Goal: Information Seeking & Learning: Learn about a topic

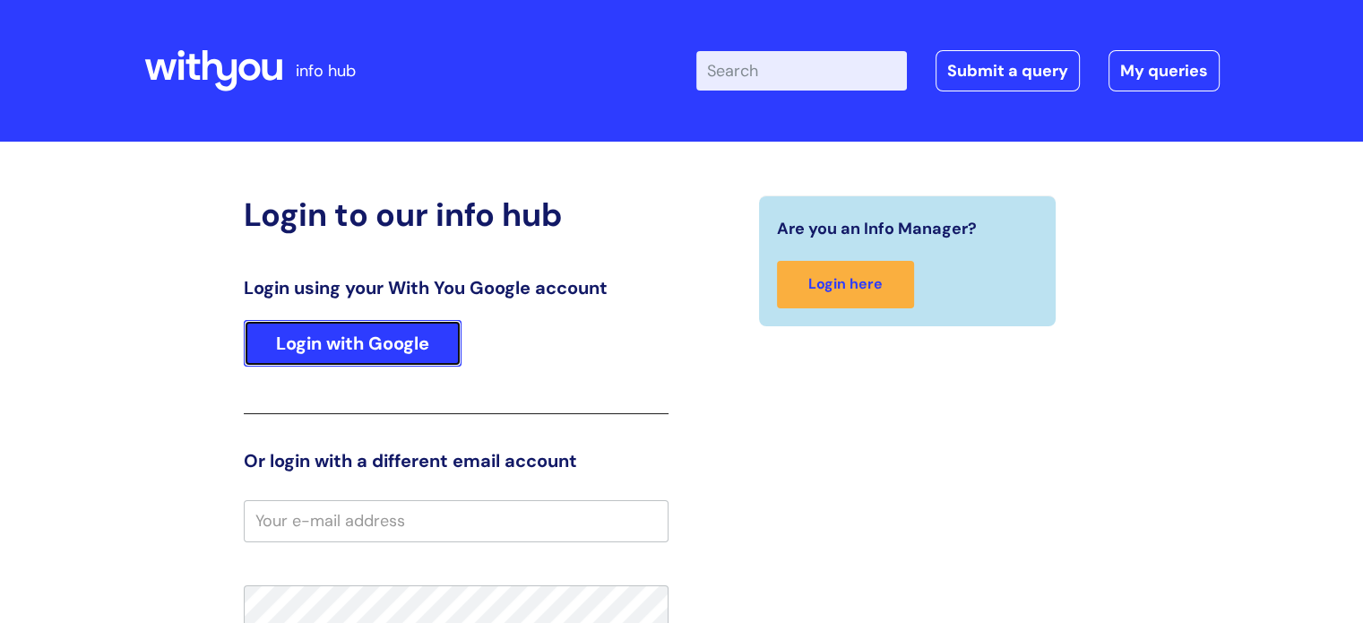
click at [391, 352] on link "Login with Google" at bounding box center [353, 343] width 218 height 47
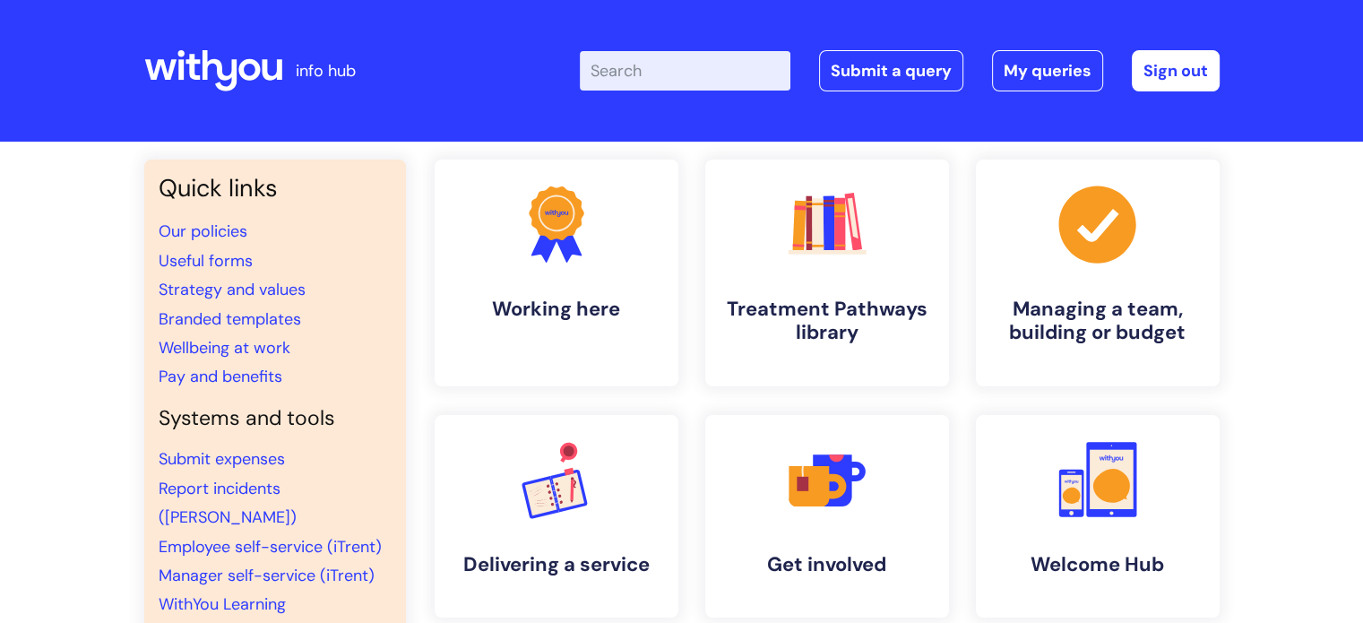
click at [637, 71] on input "Enter your search term here..." at bounding box center [685, 70] width 211 height 39
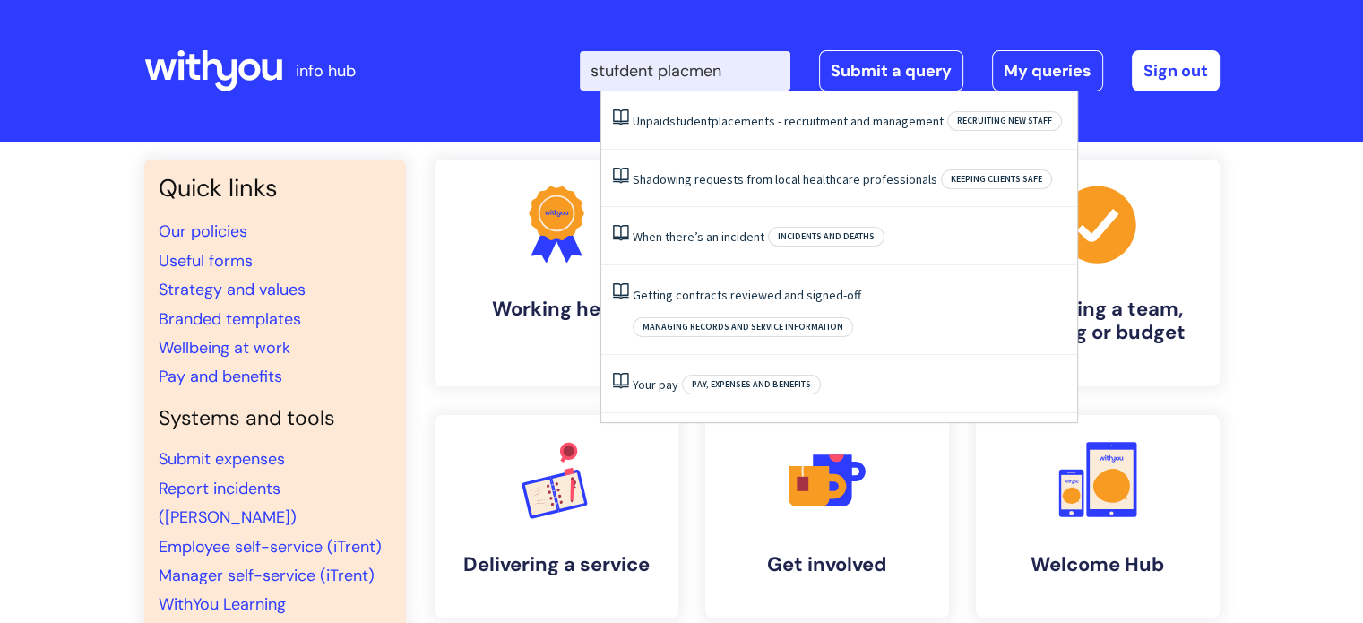
type input "stufdent placment"
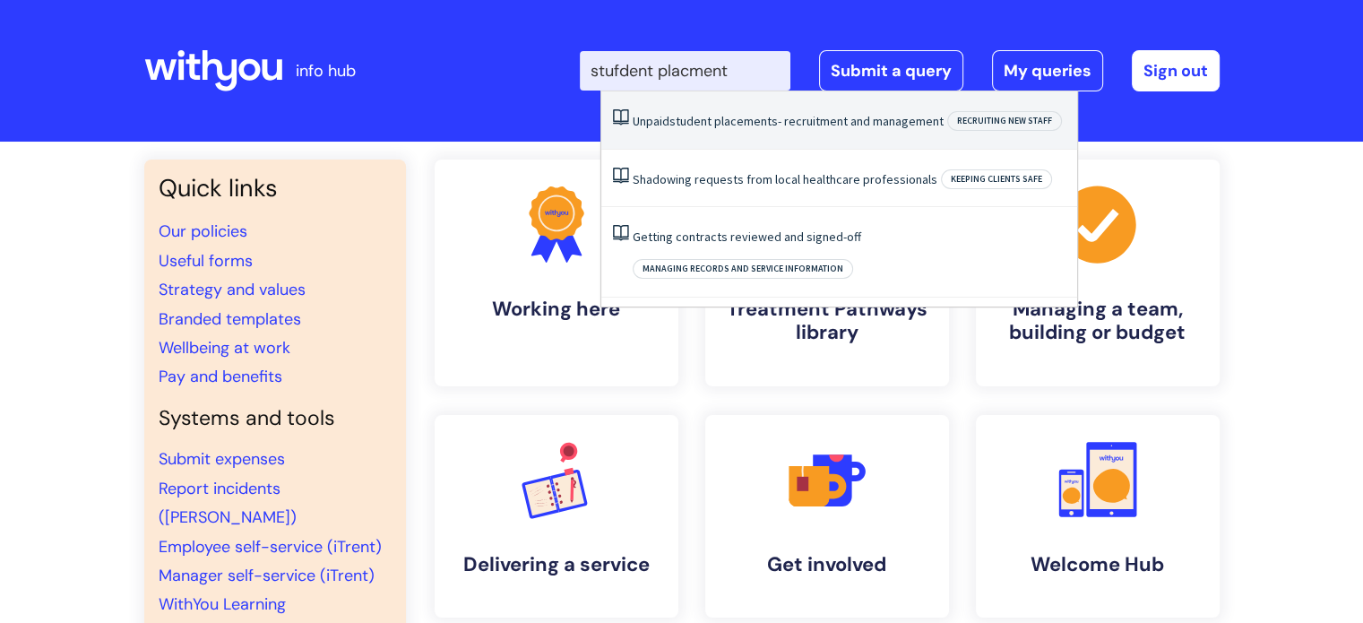
click at [746, 127] on span "placements" at bounding box center [746, 121] width 64 height 16
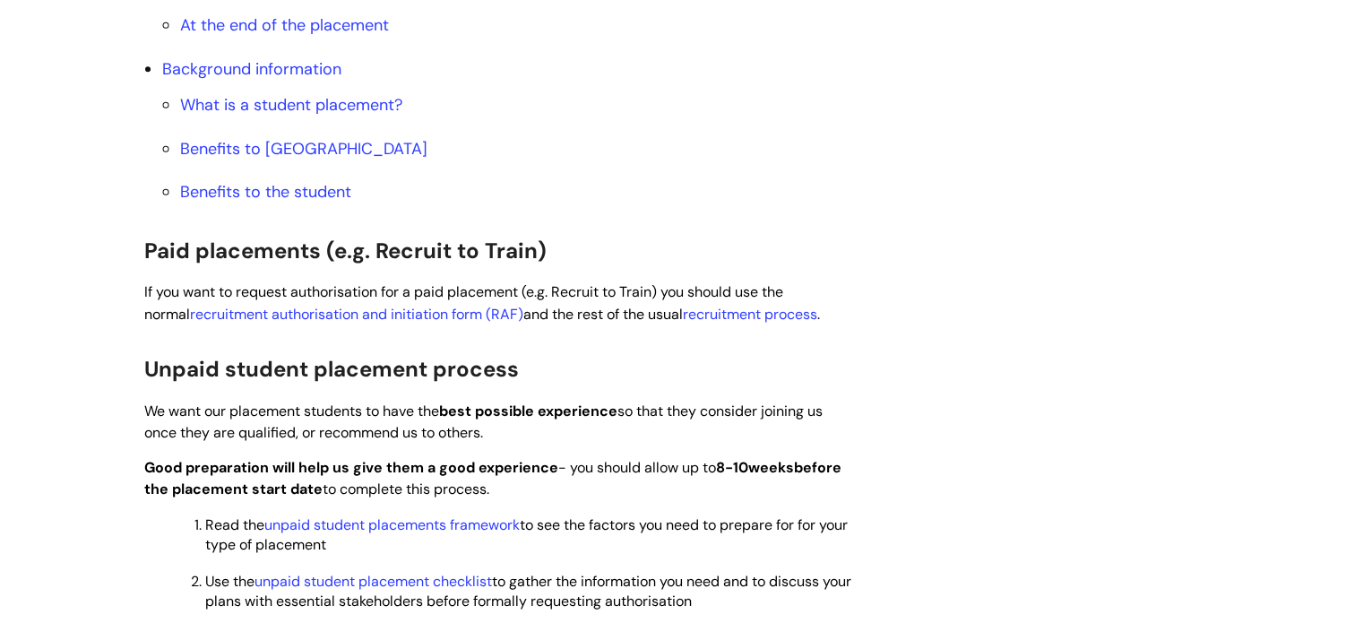
scroll to position [1032, 0]
